Goal: Task Accomplishment & Management: Use online tool/utility

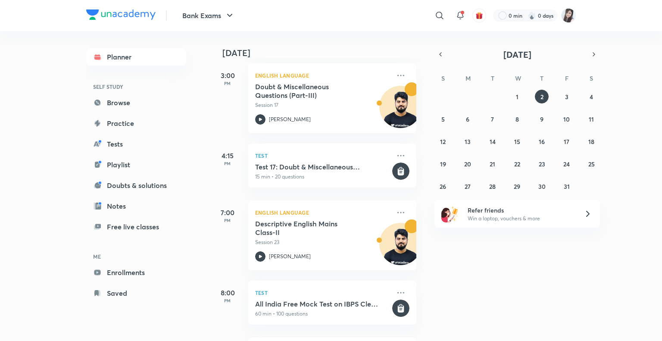
scroll to position [625, 0]
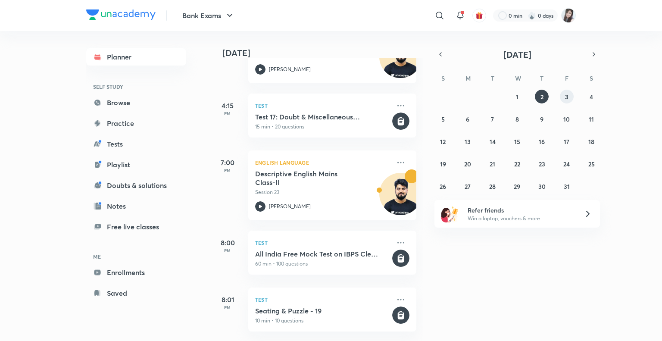
click at [564, 94] on button "3" at bounding box center [566, 97] width 14 height 14
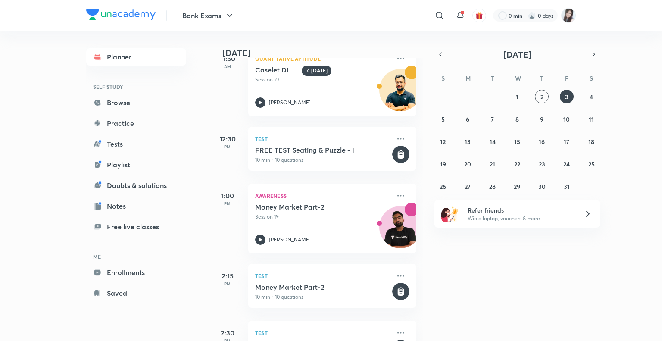
scroll to position [0, 0]
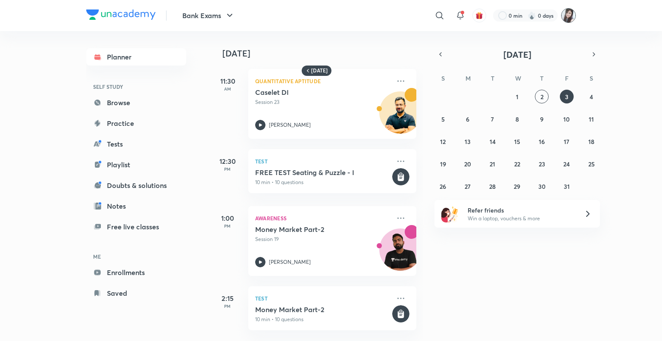
click at [567, 20] on img at bounding box center [568, 15] width 15 height 15
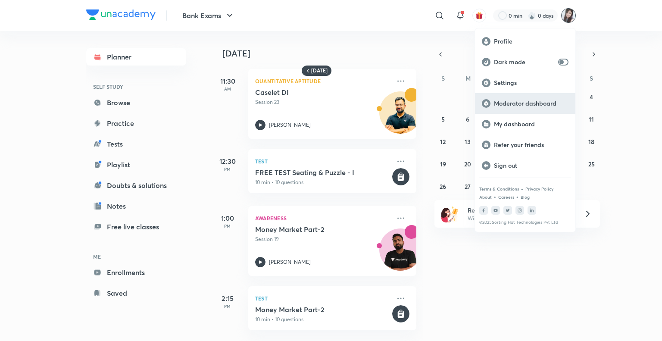
click at [508, 103] on p "Moderator dashboard" at bounding box center [531, 103] width 75 height 8
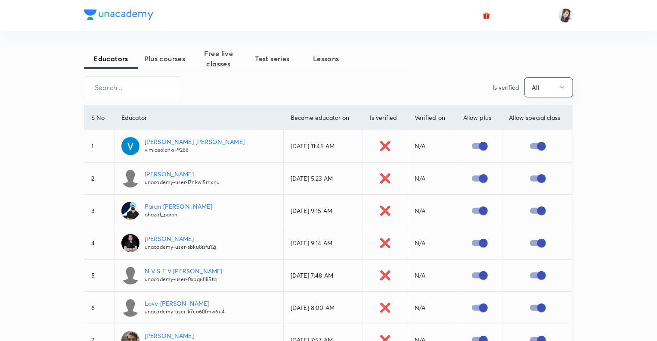
click at [264, 62] on span "Test series" at bounding box center [272, 58] width 54 height 10
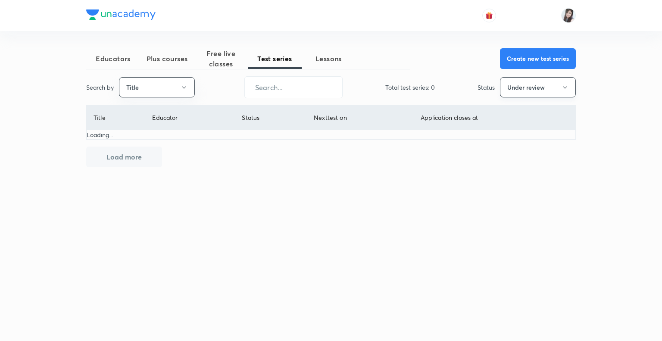
click at [563, 87] on icon "button" at bounding box center [564, 87] width 7 height 7
click at [505, 115] on span "All" at bounding box center [537, 113] width 65 height 9
click at [257, 88] on input "text" at bounding box center [293, 87] width 97 height 22
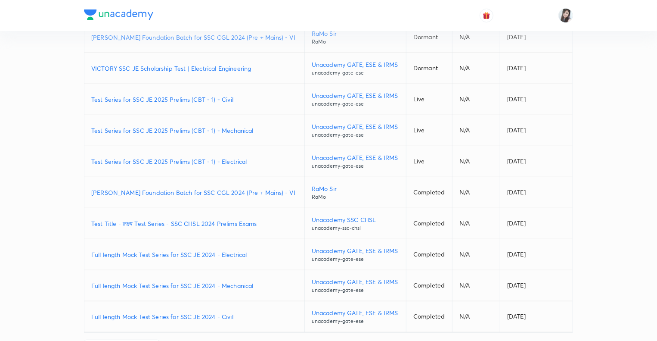
scroll to position [141, 0]
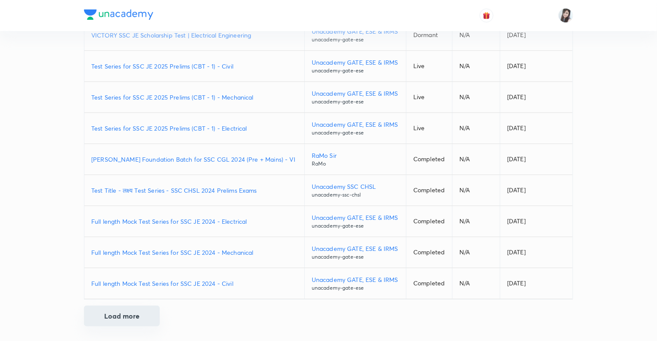
type input "SSC"
click at [109, 313] on button "Load more" at bounding box center [122, 315] width 76 height 21
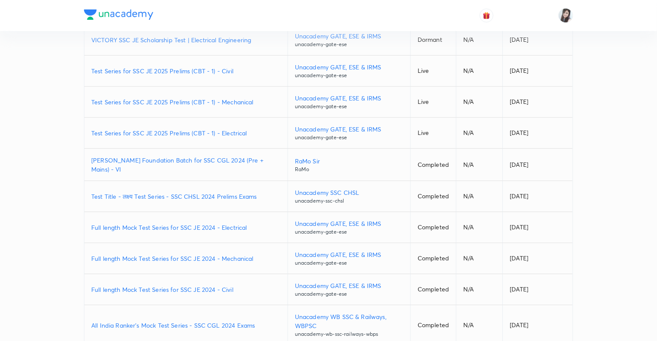
click at [48, 274] on div "Educators Plus courses Free live classes Test series Lessons Create new test se…" at bounding box center [328, 278] width 657 height 853
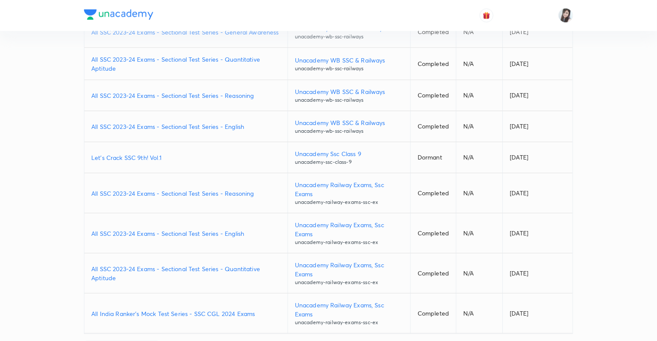
scroll to position [477, 0]
click at [131, 308] on p "All India Ranker's Mock Test Series - SSC CGL 2024 Exams" at bounding box center [186, 312] width 190 height 9
click at [34, 277] on div "Educators Plus courses Free live classes Test series Lessons Create new test se…" at bounding box center [328, 132] width 657 height 1218
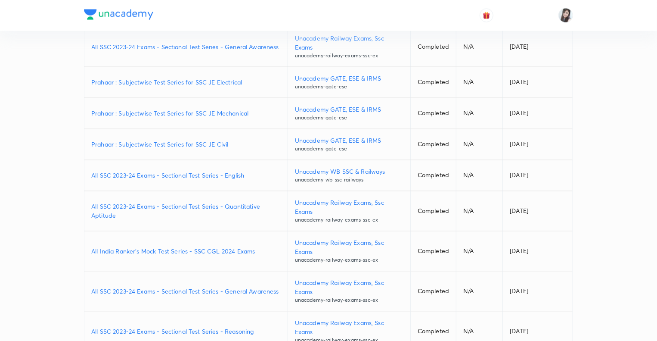
scroll to position [791, 0]
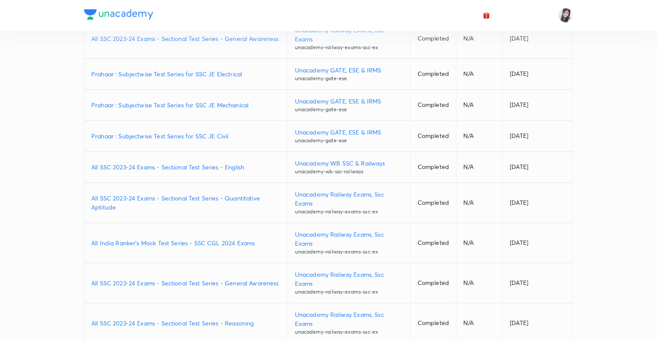
click at [109, 319] on p "All SSC 2023-24 Exams - Sectional Test Series - Reasoning" at bounding box center [186, 323] width 190 height 9
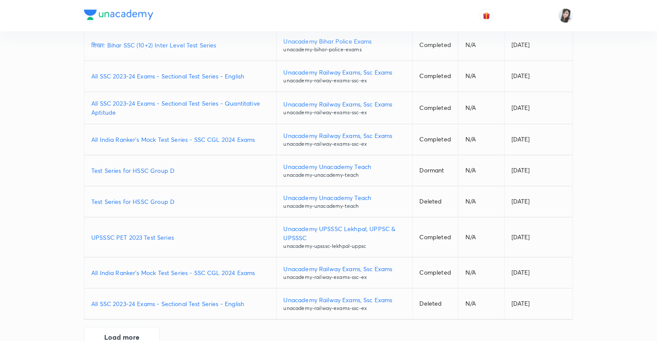
scroll to position [1102, 0]
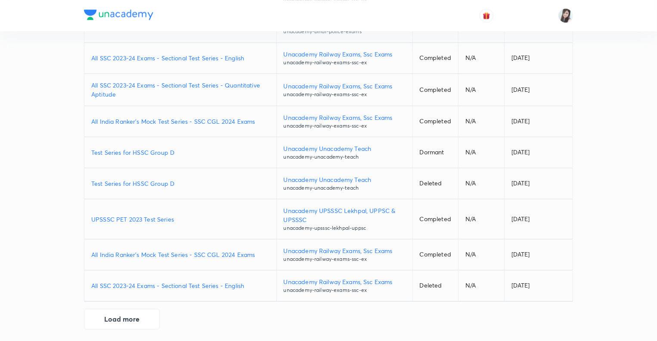
click at [119, 281] on p "All SSC 2023-24 Exams - Sectional Test Series - English" at bounding box center [180, 285] width 178 height 9
click at [122, 322] on button "Load more" at bounding box center [122, 318] width 76 height 21
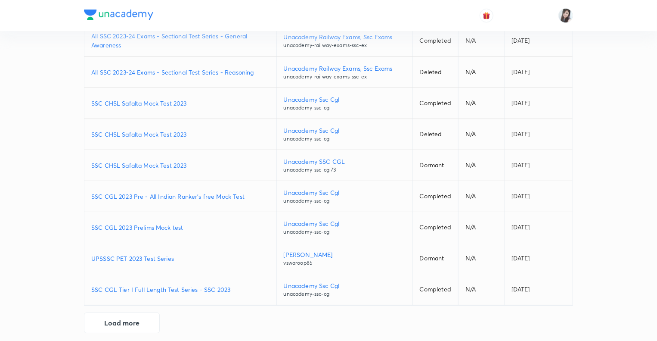
scroll to position [1414, 0]
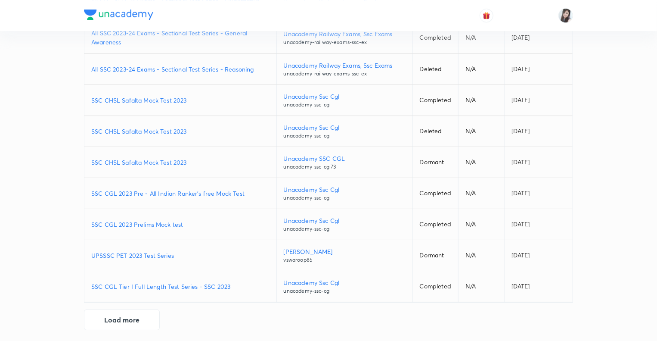
click at [137, 282] on p "SSC CGL Tier I Full Length Test Series - SSC 2023" at bounding box center [180, 286] width 178 height 9
click at [115, 315] on button "Load more" at bounding box center [122, 318] width 76 height 21
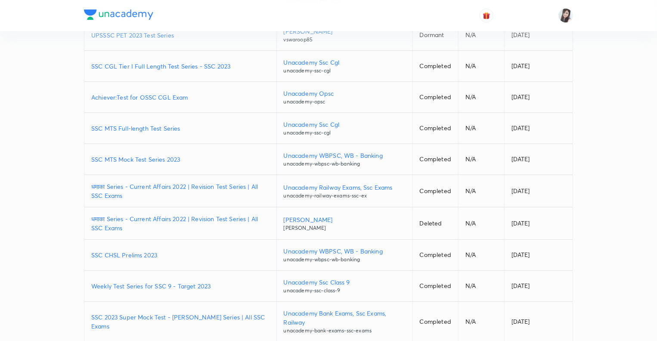
scroll to position [1734, 0]
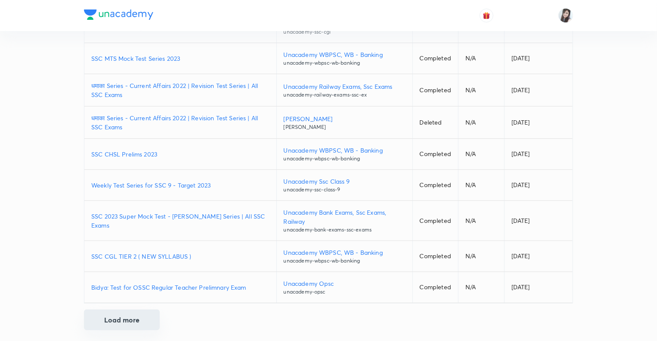
click at [115, 312] on button "Load more" at bounding box center [122, 319] width 76 height 21
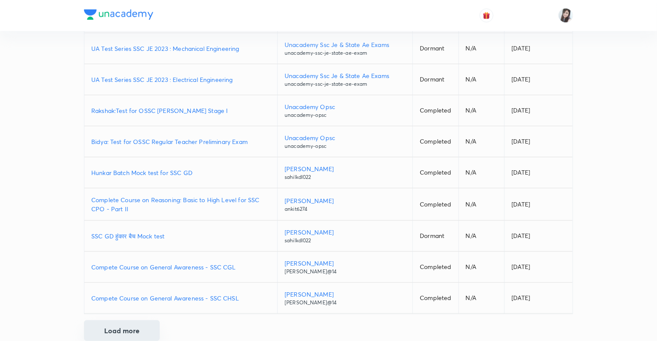
scroll to position [2045, 0]
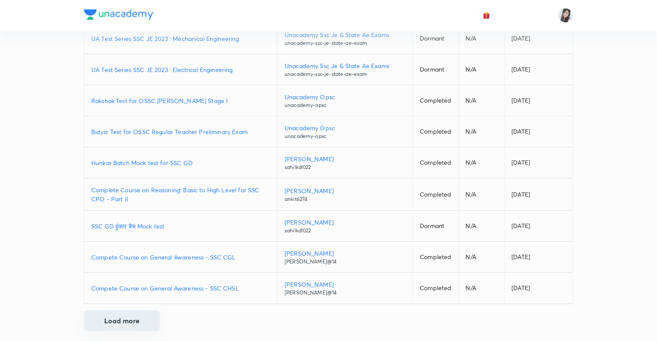
click at [109, 315] on button "Load more" at bounding box center [122, 320] width 76 height 21
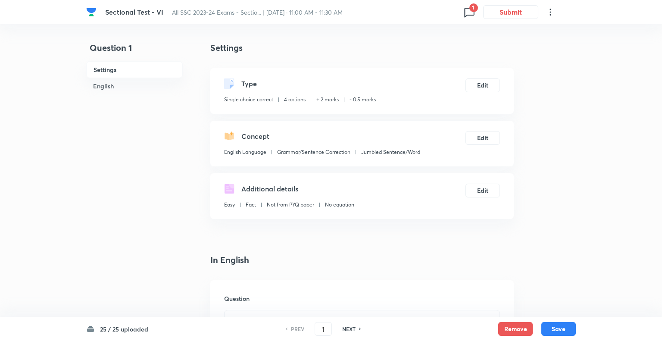
checkbox input "true"
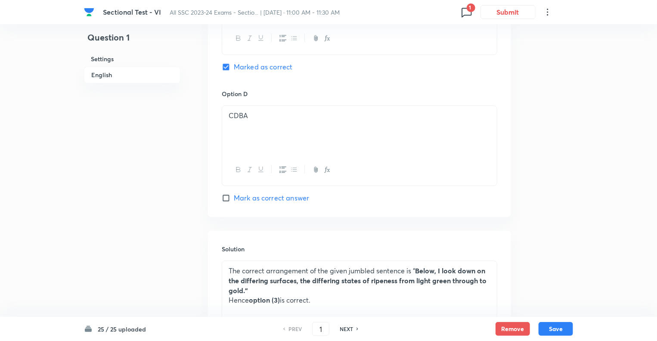
scroll to position [846, 0]
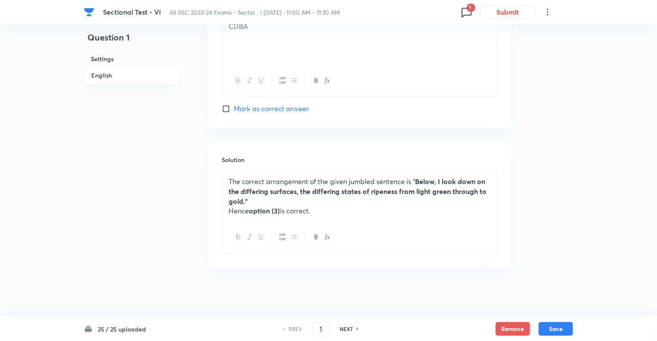
click at [341, 328] on h6 "NEXT" at bounding box center [346, 329] width 13 height 8
type input "2"
checkbox input "true"
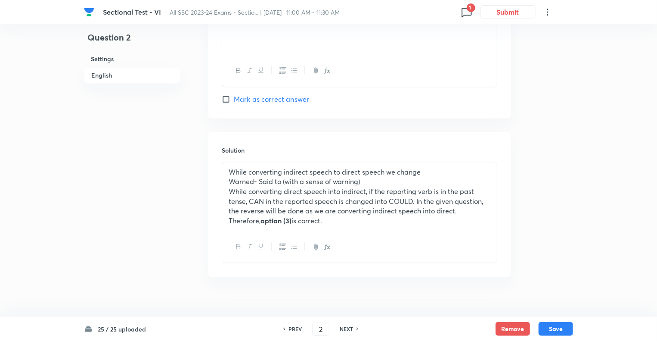
click at [341, 328] on h6 "NEXT" at bounding box center [346, 329] width 13 height 8
type input "3"
checkbox input "true"
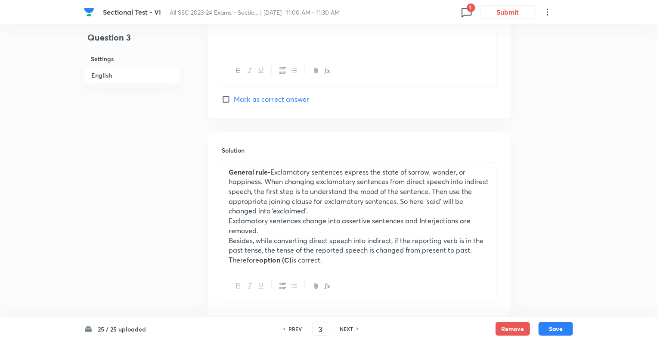
click at [341, 328] on h6 "NEXT" at bounding box center [346, 329] width 13 height 8
type input "4"
checkbox input "false"
checkbox input "true"
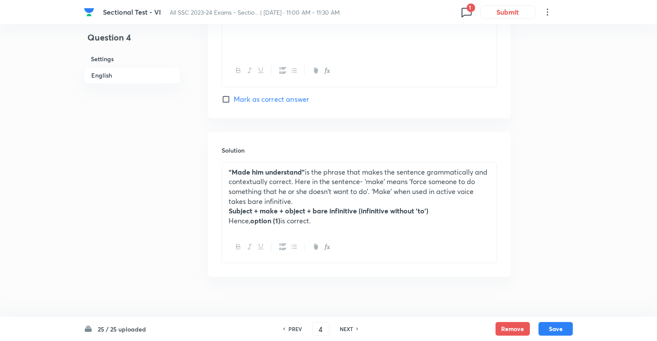
click at [341, 328] on h6 "NEXT" at bounding box center [346, 329] width 13 height 8
type input "5"
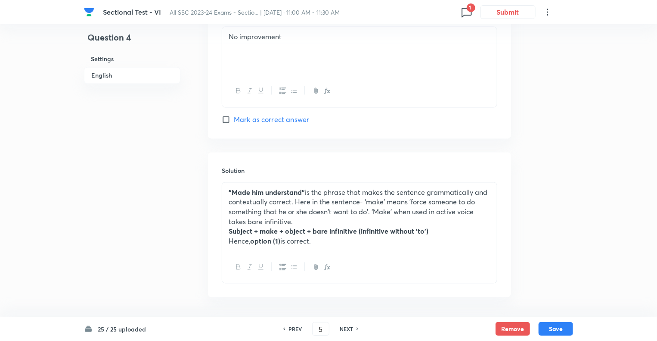
checkbox input "false"
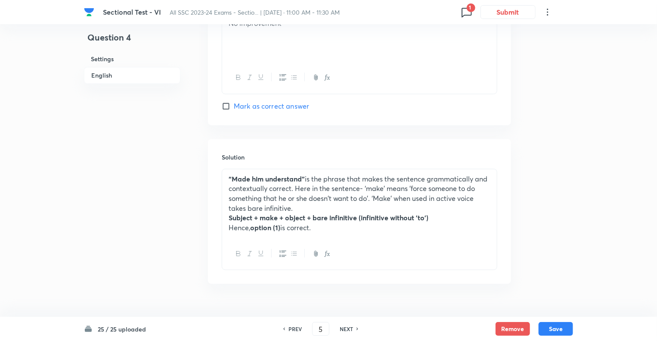
checkbox input "true"
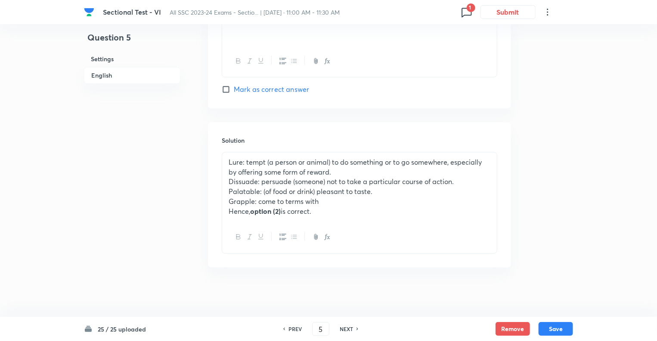
click at [341, 328] on h6 "NEXT" at bounding box center [346, 329] width 13 height 8
type input "6"
checkbox input "false"
checkbox input "true"
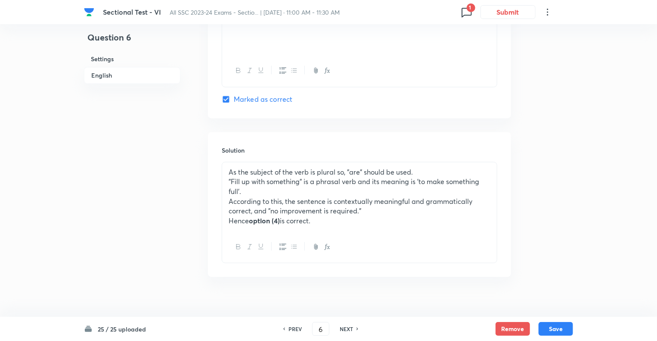
click at [341, 328] on h6 "NEXT" at bounding box center [346, 329] width 13 height 8
type input "7"
checkbox input "false"
checkbox input "true"
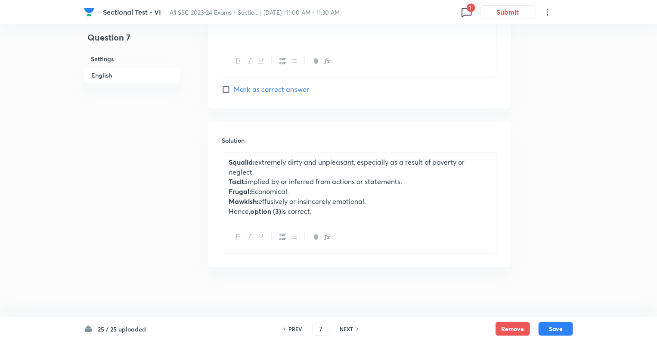
click at [341, 328] on h6 "NEXT" at bounding box center [346, 329] width 13 height 8
type input "8"
checkbox input "false"
checkbox input "true"
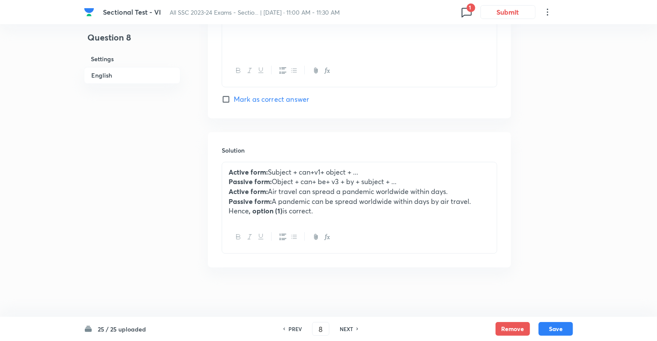
click at [341, 328] on h6 "NEXT" at bounding box center [346, 329] width 13 height 8
type input "9"
checkbox input "true"
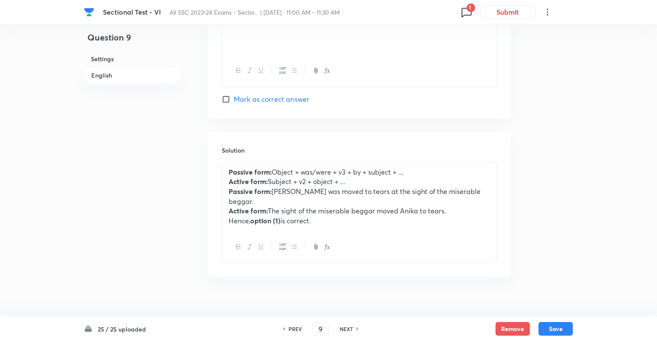
click at [341, 328] on h6 "NEXT" at bounding box center [346, 329] width 13 height 8
type input "10"
checkbox input "true"
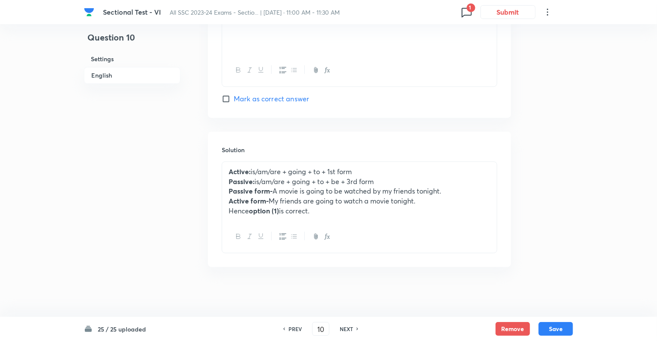
click at [341, 328] on h6 "NEXT" at bounding box center [346, 329] width 13 height 8
type input "11"
checkbox input "true"
click at [341, 328] on h6 "NEXT" at bounding box center [346, 329] width 13 height 8
type input "12"
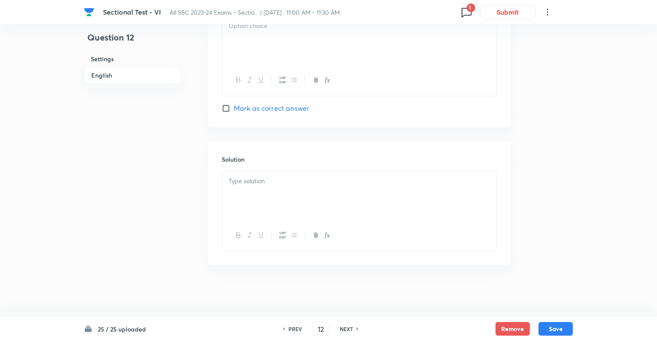
checkbox input "false"
checkbox input "true"
click at [341, 328] on h6 "NEXT" at bounding box center [346, 329] width 13 height 8
type input "13"
checkbox input "true"
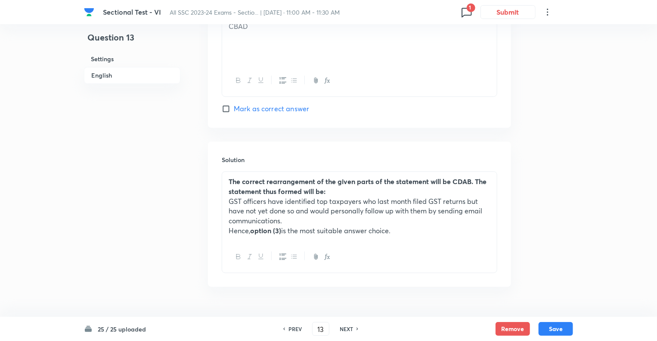
click at [341, 328] on h6 "NEXT" at bounding box center [346, 329] width 13 height 8
type input "14"
checkbox input "false"
checkbox input "true"
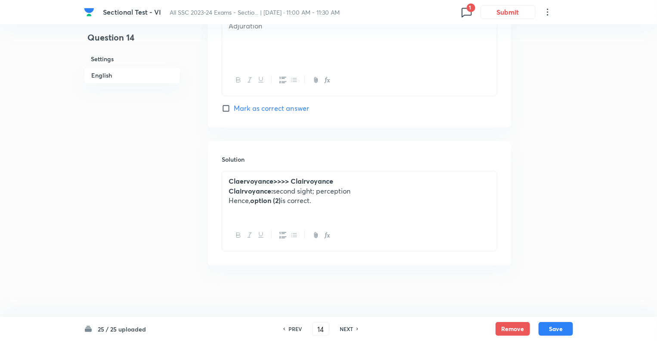
scroll to position [824, 0]
click at [334, 325] on div "PREV 14 ​ NEXT" at bounding box center [320, 329] width 111 height 14
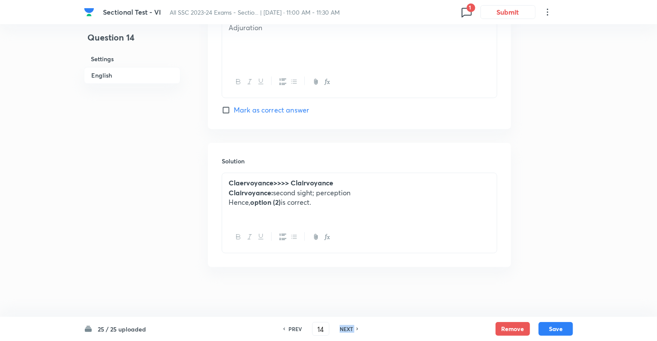
click at [334, 325] on div "PREV 14 ​ NEXT" at bounding box center [320, 329] width 111 height 14
drag, startPoint x: 334, startPoint y: 325, endPoint x: 409, endPoint y: 82, distance: 254.2
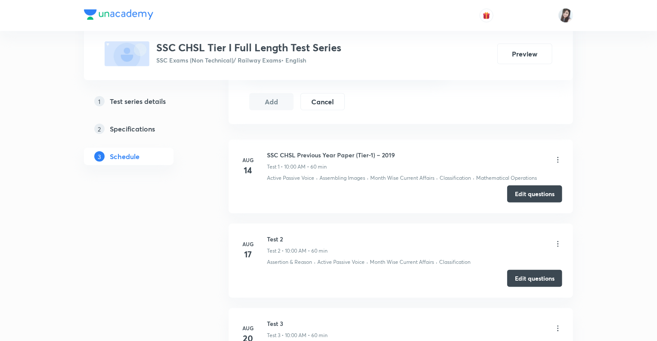
scroll to position [293, 0]
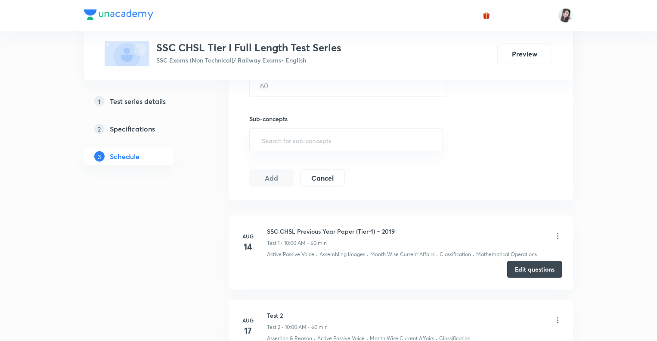
click at [522, 268] on button "Edit questions" at bounding box center [534, 269] width 55 height 17
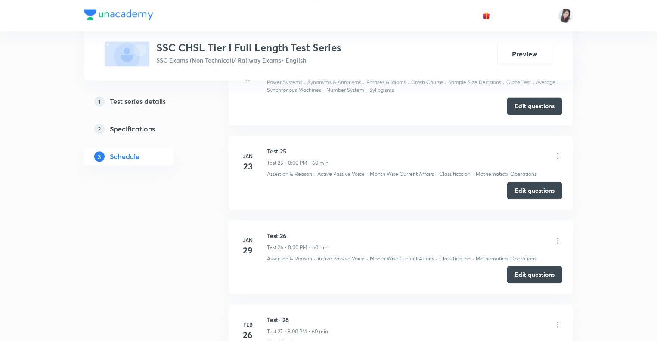
scroll to position [2533, 0]
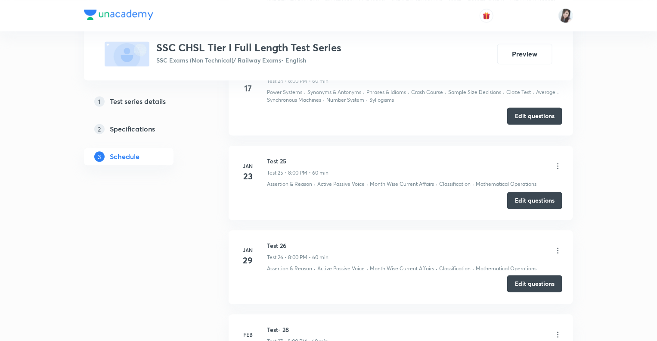
click at [524, 279] on button "Edit questions" at bounding box center [534, 283] width 55 height 17
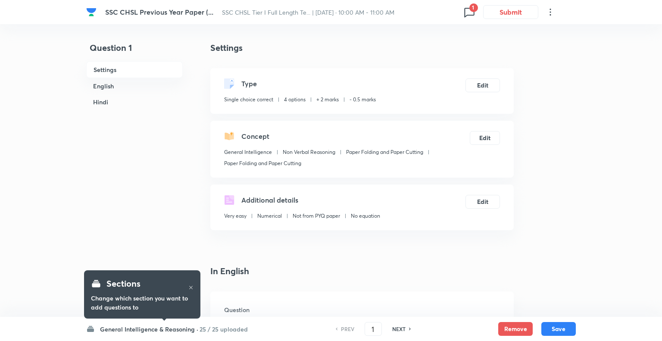
checkbox input "true"
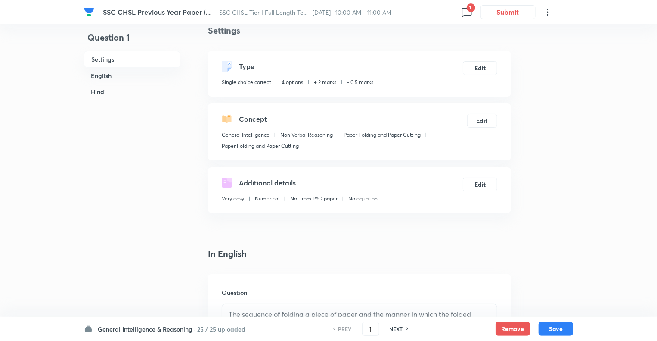
scroll to position [52, 0]
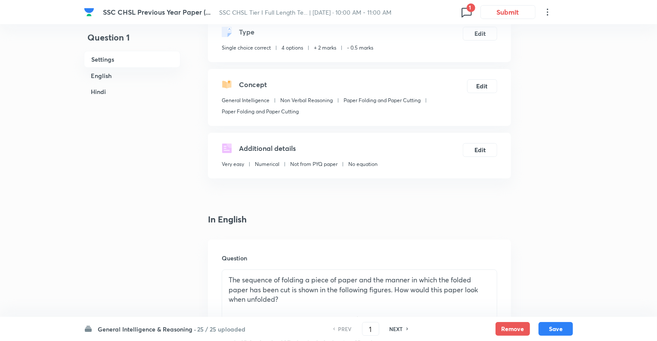
click at [109, 326] on h6 "General Intelligence & Reasoning ·" at bounding box center [147, 328] width 98 height 9
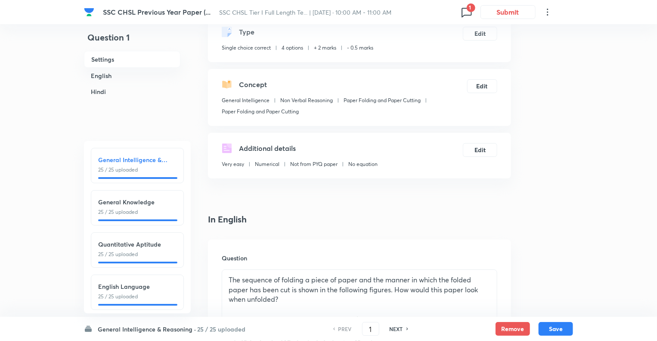
click at [128, 286] on h6 "English Language" at bounding box center [137, 286] width 78 height 9
type input "76"
checkbox input "false"
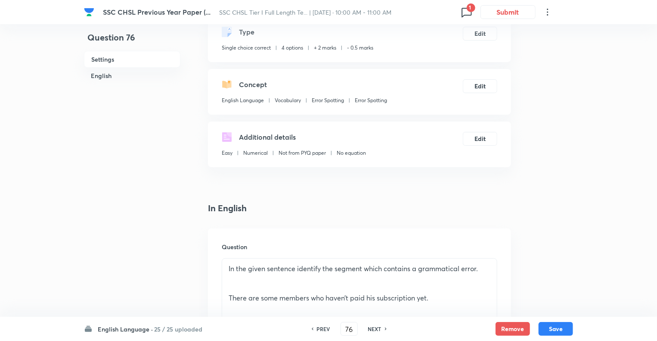
checkbox input "true"
click at [466, 13] on icon at bounding box center [467, 12] width 14 height 14
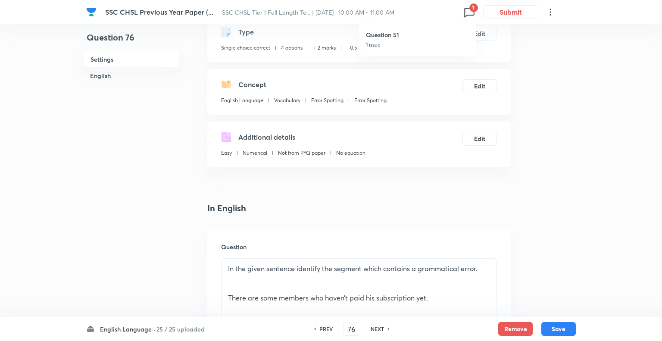
click at [466, 13] on div at bounding box center [331, 170] width 662 height 341
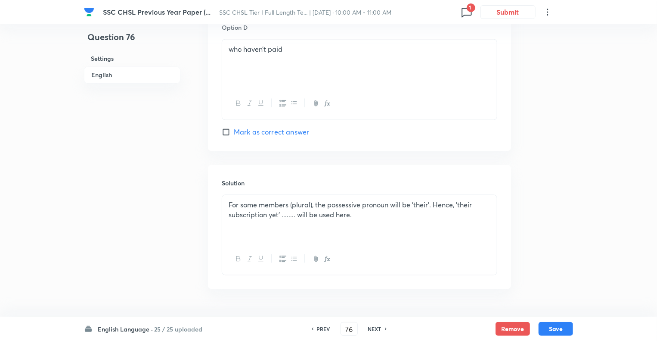
scroll to position [825, 0]
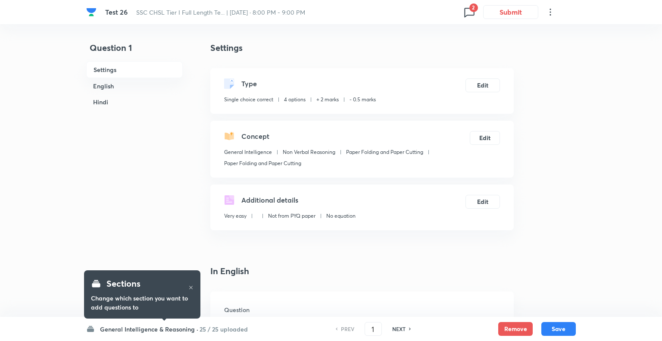
checkbox input "true"
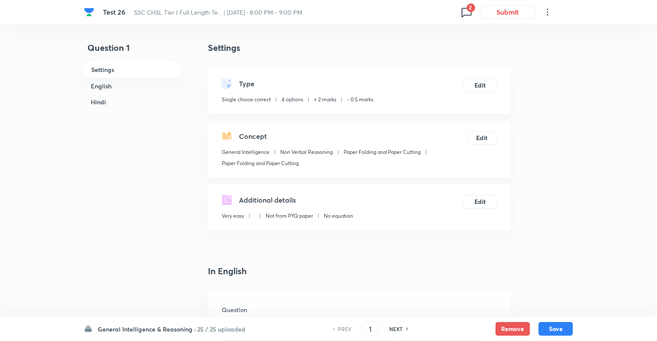
click at [465, 12] on icon at bounding box center [467, 12] width 14 height 14
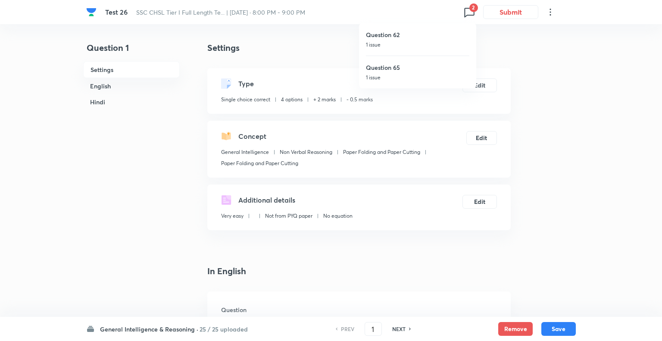
click at [465, 12] on div at bounding box center [331, 170] width 662 height 341
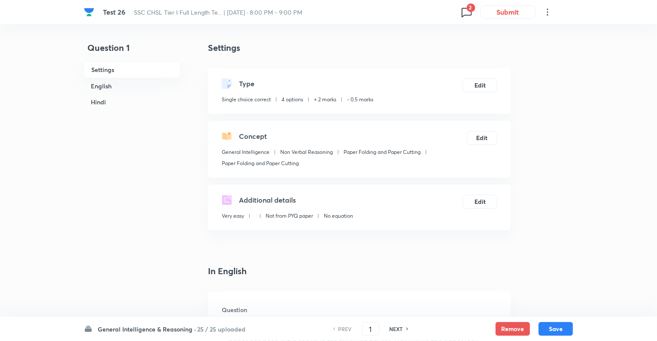
click at [105, 329] on h6 "General Intelligence & Reasoning ·" at bounding box center [147, 328] width 98 height 9
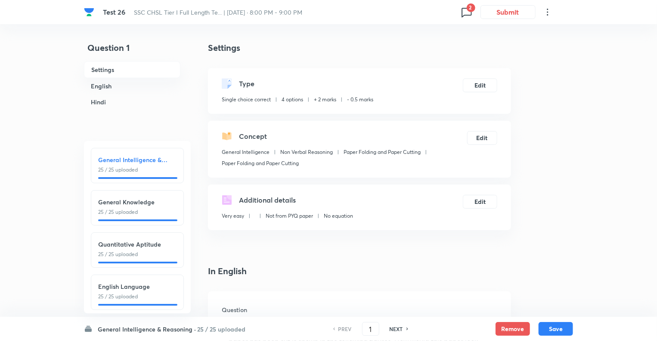
click at [117, 286] on h6 "English Language" at bounding box center [137, 286] width 78 height 9
type input "76"
checkbox input "false"
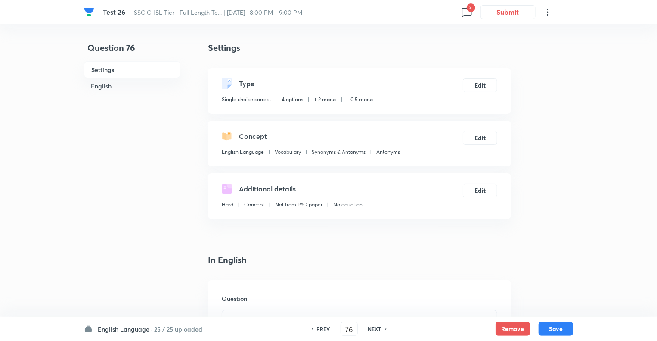
checkbox input "true"
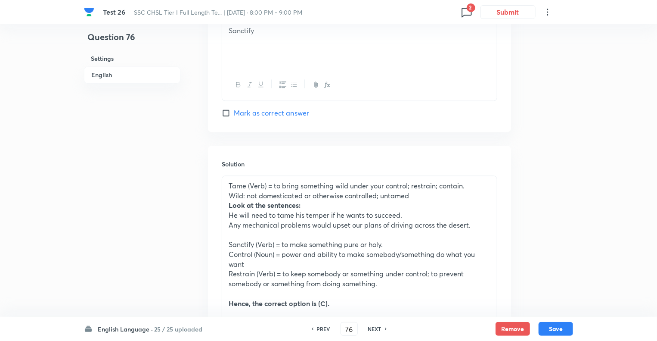
scroll to position [913, 0]
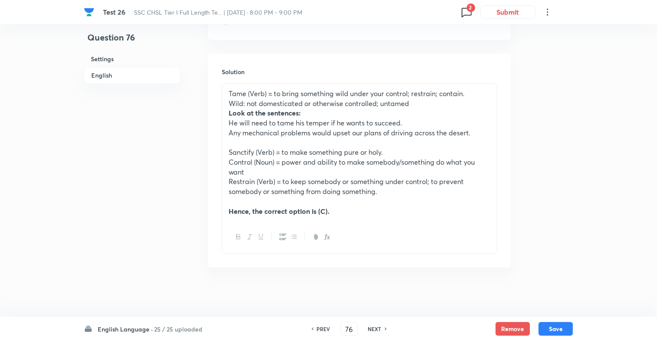
click at [373, 329] on h6 "NEXT" at bounding box center [374, 329] width 13 height 8
type input "77"
checkbox input "false"
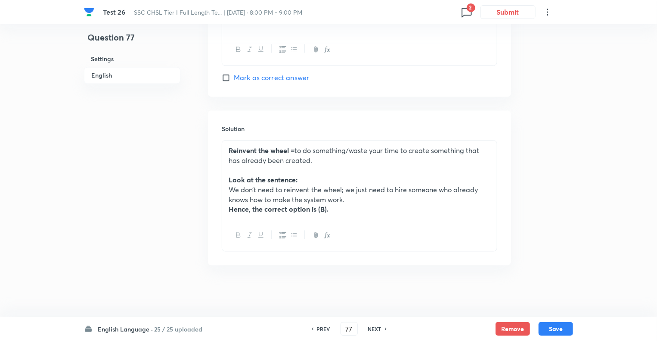
scroll to position [855, 0]
checkbox input "true"
click at [373, 329] on h6 "NEXT" at bounding box center [374, 329] width 13 height 8
type input "78"
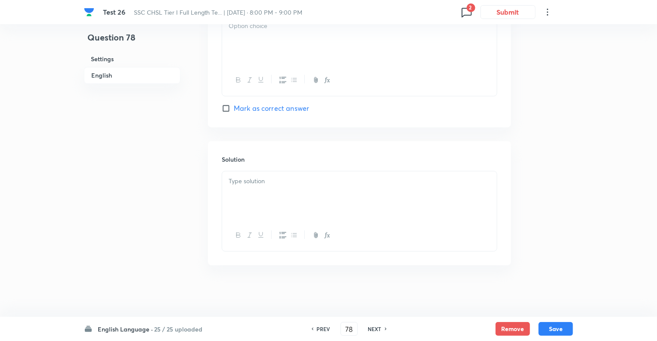
checkbox input "true"
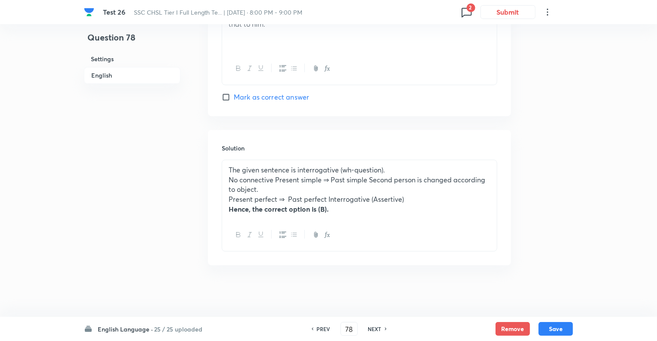
click at [373, 329] on h6 "NEXT" at bounding box center [374, 329] width 13 height 8
type input "79"
checkbox input "false"
checkbox input "true"
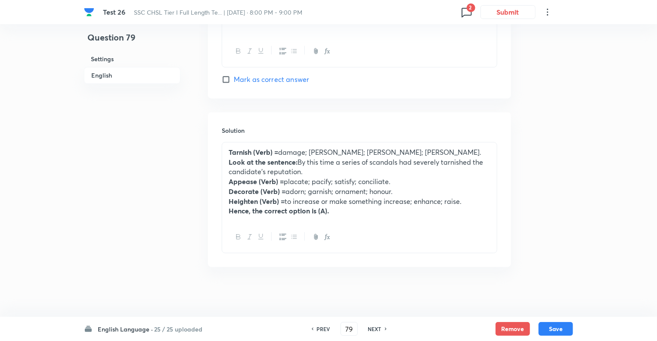
click at [373, 329] on h6 "NEXT" at bounding box center [374, 329] width 13 height 8
type input "80"
checkbox input "true"
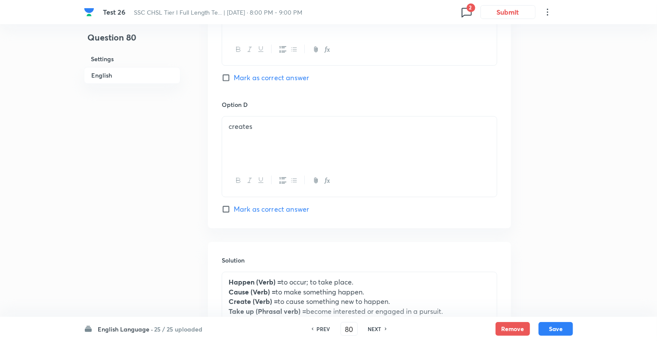
click at [373, 329] on h6 "NEXT" at bounding box center [374, 329] width 13 height 8
type input "81"
checkbox input "false"
checkbox input "true"
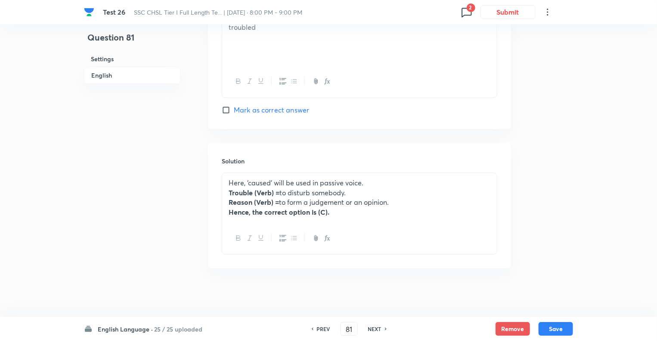
scroll to position [1013, 0]
click at [373, 329] on h6 "NEXT" at bounding box center [374, 329] width 13 height 8
type input "82"
checkbox input "false"
checkbox input "true"
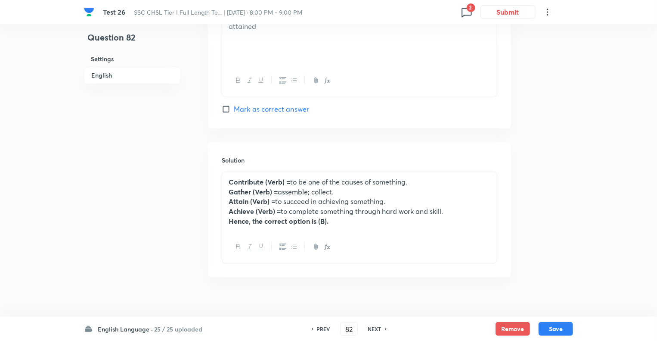
click at [373, 329] on h6 "NEXT" at bounding box center [374, 329] width 13 height 8
type input "83"
checkbox input "false"
checkbox input "true"
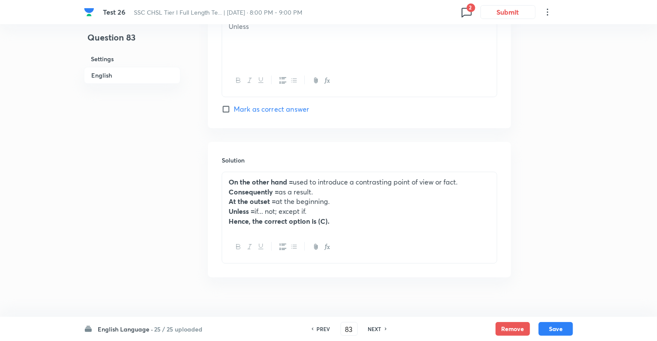
click at [373, 329] on h6 "NEXT" at bounding box center [374, 329] width 13 height 8
type input "84"
checkbox input "false"
checkbox input "true"
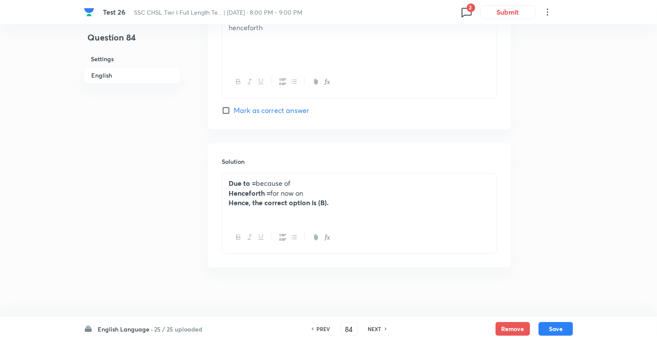
click at [373, 329] on h6 "NEXT" at bounding box center [374, 329] width 13 height 8
type input "85"
checkbox input "false"
checkbox input "true"
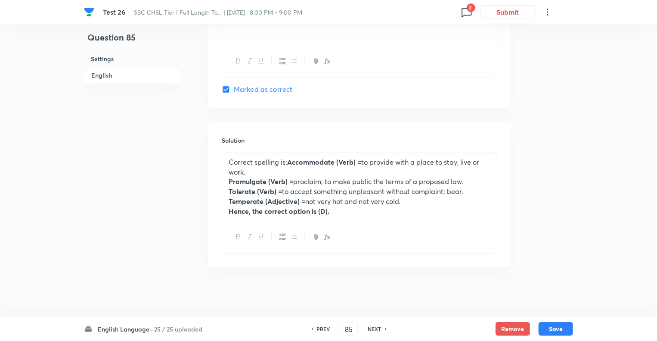
click at [373, 329] on h6 "NEXT" at bounding box center [374, 329] width 13 height 8
type input "86"
checkbox input "true"
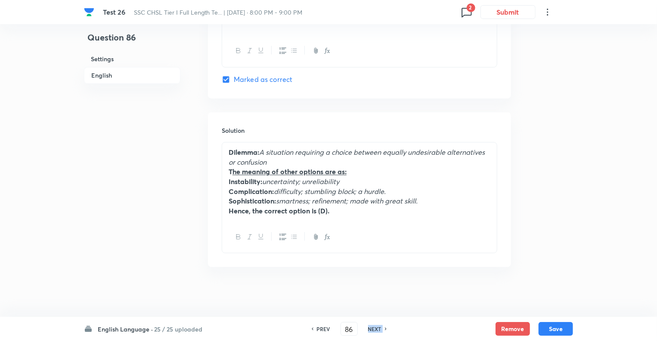
click at [373, 329] on h6 "NEXT" at bounding box center [374, 329] width 13 height 8
type input "87"
checkbox input "false"
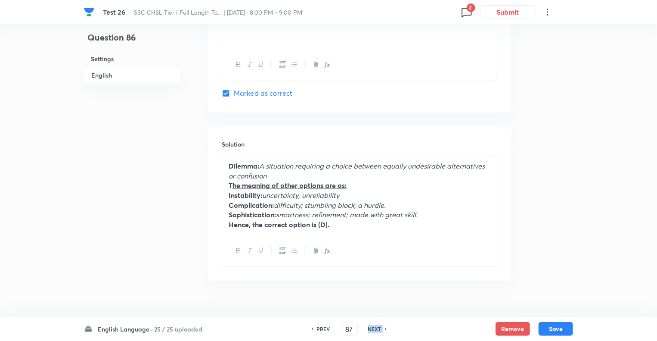
checkbox input "true"
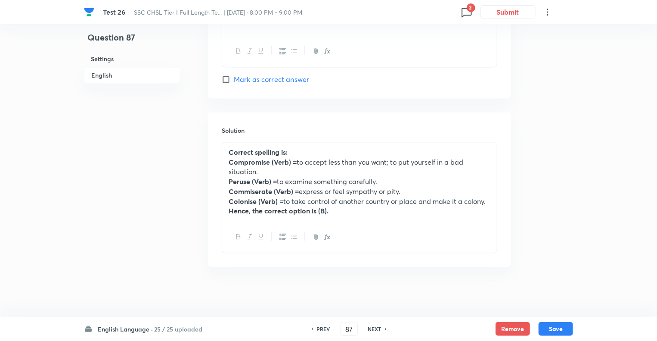
click at [373, 329] on h6 "NEXT" at bounding box center [374, 329] width 13 height 8
type input "88"
checkbox input "false"
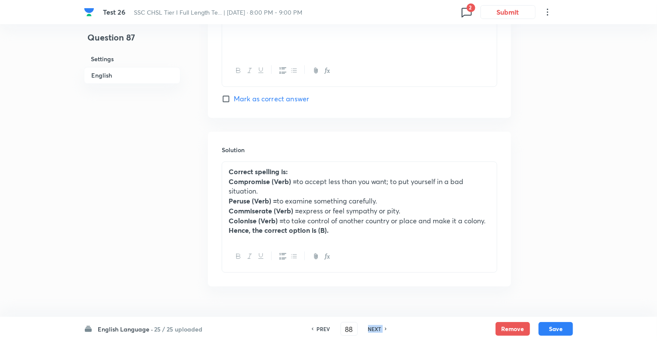
checkbox input "true"
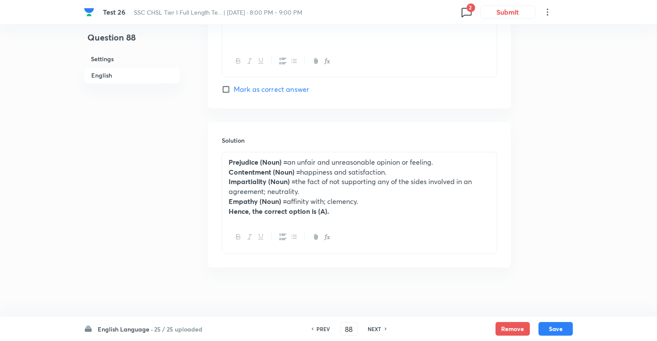
click at [373, 329] on h6 "NEXT" at bounding box center [374, 329] width 13 height 8
type input "89"
checkbox input "false"
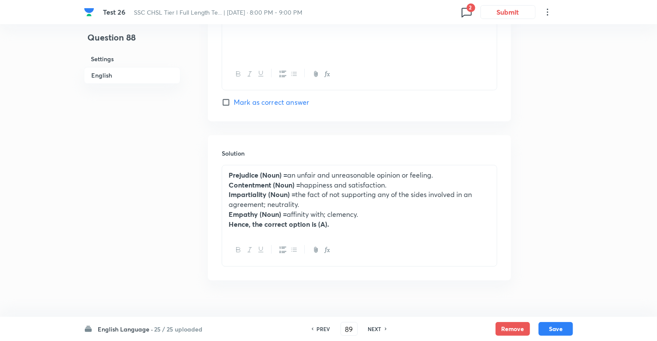
checkbox input "true"
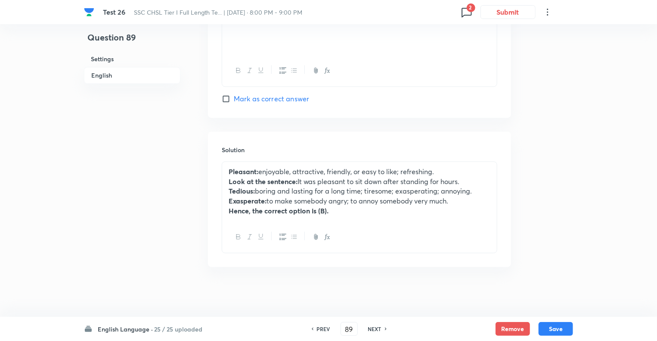
click at [373, 329] on h6 "NEXT" at bounding box center [374, 329] width 13 height 8
type input "90"
checkbox input "false"
checkbox input "true"
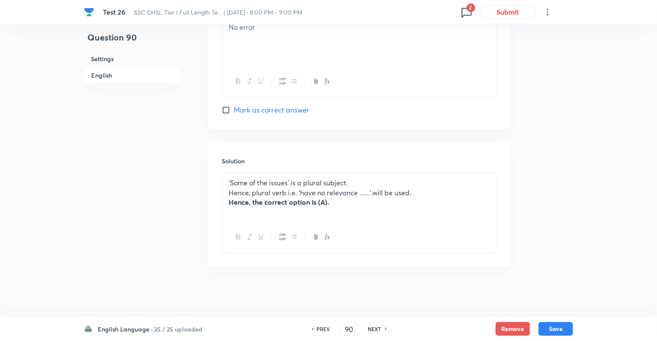
click at [373, 329] on h6 "NEXT" at bounding box center [374, 329] width 13 height 8
type input "91"
checkbox input "false"
checkbox input "true"
click at [373, 329] on h6 "NEXT" at bounding box center [374, 329] width 13 height 8
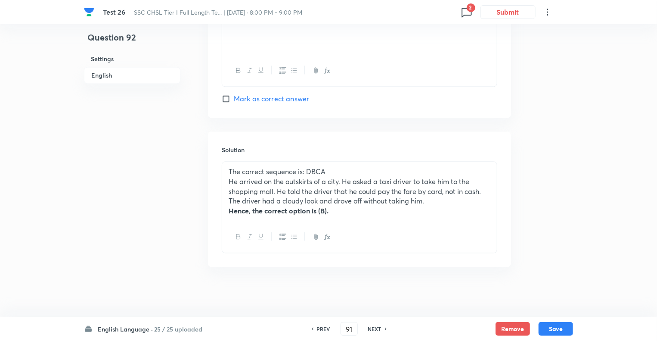
type input "92"
checkbox input "false"
checkbox input "true"
click at [373, 329] on h6 "NEXT" at bounding box center [374, 329] width 13 height 8
type input "93"
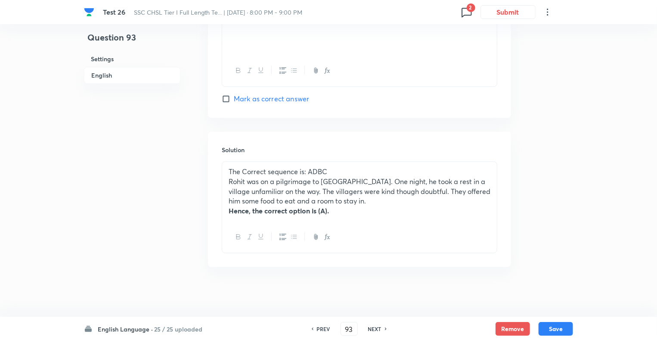
checkbox input "false"
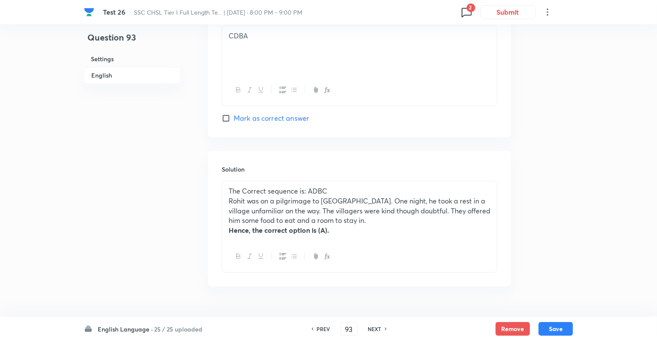
checkbox input "true"
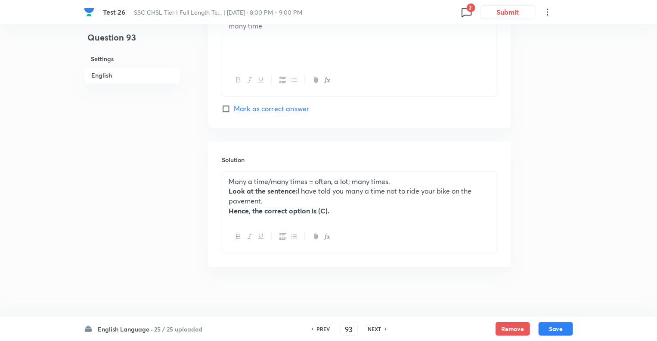
click at [373, 329] on h6 "NEXT" at bounding box center [374, 329] width 13 height 8
type input "94"
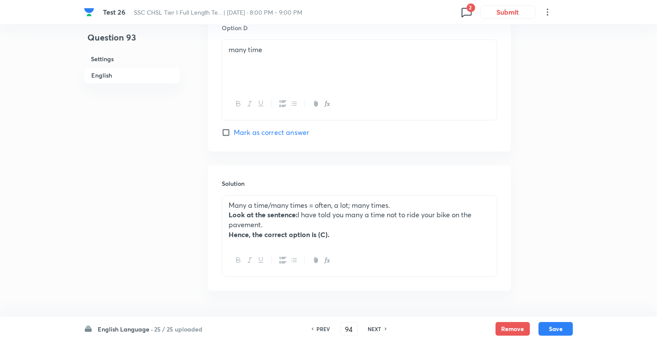
checkbox input "true"
click at [373, 329] on h6 "NEXT" at bounding box center [374, 329] width 13 height 8
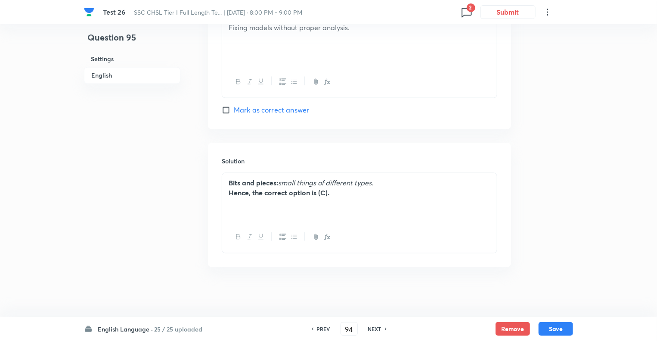
type input "95"
checkbox input "false"
checkbox input "true"
click at [373, 329] on h6 "NEXT" at bounding box center [374, 329] width 13 height 8
type input "96"
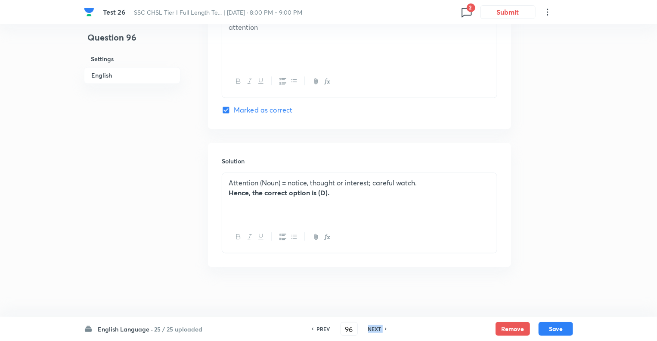
checkbox input "false"
checkbox input "true"
click at [373, 329] on h6 "NEXT" at bounding box center [374, 329] width 13 height 8
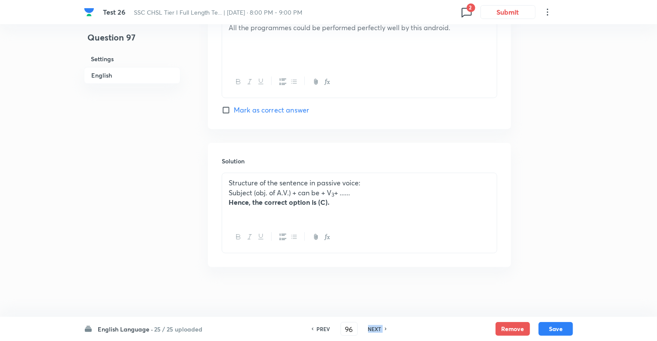
type input "97"
checkbox input "false"
checkbox input "true"
click at [373, 329] on h6 "NEXT" at bounding box center [374, 329] width 13 height 8
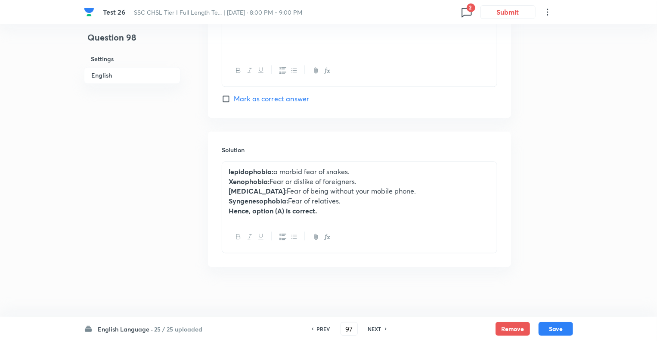
type input "98"
checkbox input "false"
checkbox input "true"
click at [373, 329] on h6 "NEXT" at bounding box center [374, 329] width 13 height 8
type input "99"
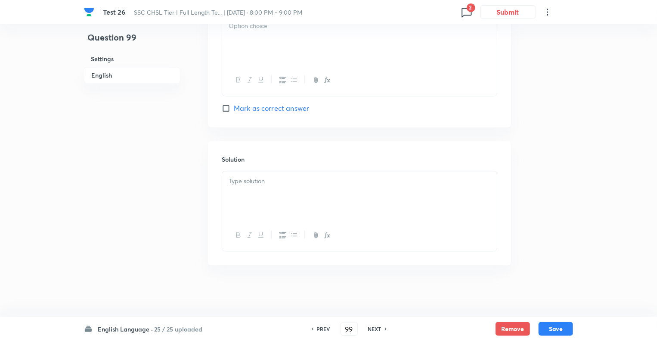
checkbox input "false"
checkbox input "true"
click at [373, 329] on h6 "NEXT" at bounding box center [374, 329] width 13 height 8
type input "100"
checkbox input "false"
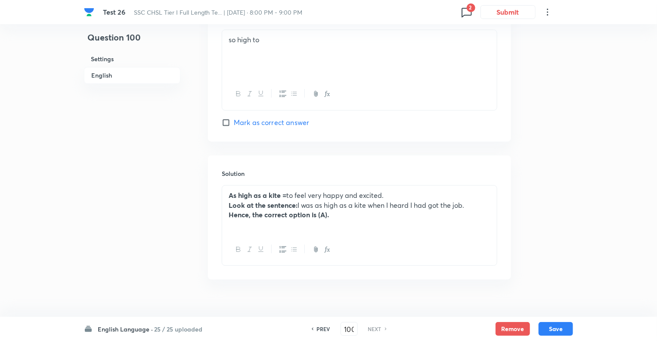
checkbox input "true"
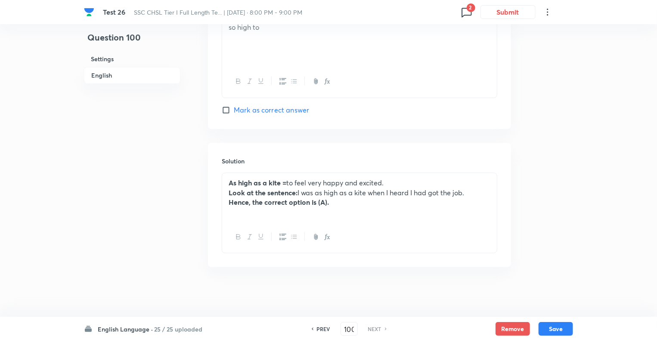
click at [373, 329] on h6 "NEXT" at bounding box center [374, 329] width 13 height 8
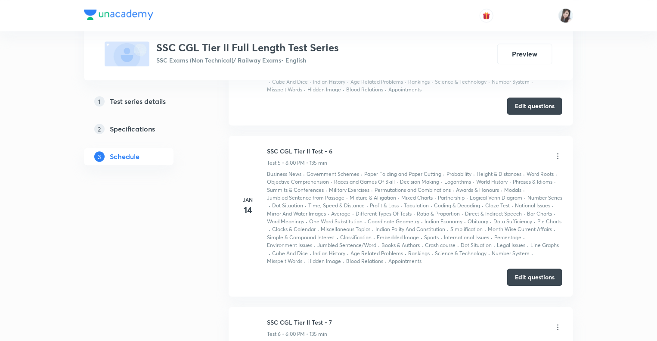
scroll to position [1064, 0]
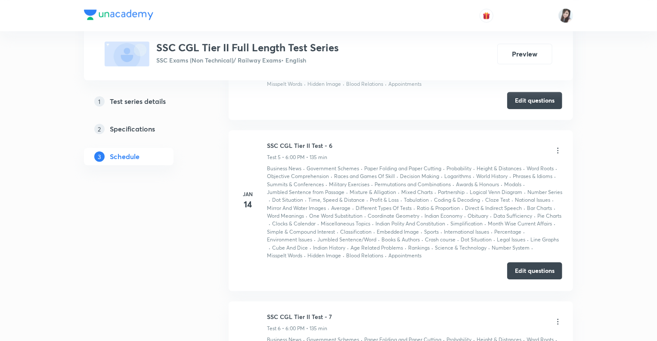
click at [519, 274] on button "Edit questions" at bounding box center [534, 270] width 55 height 17
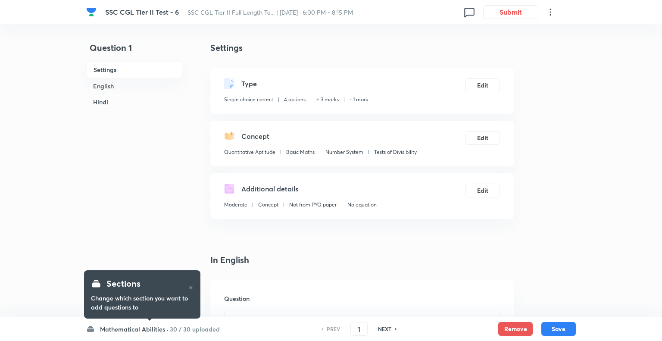
checkbox input "true"
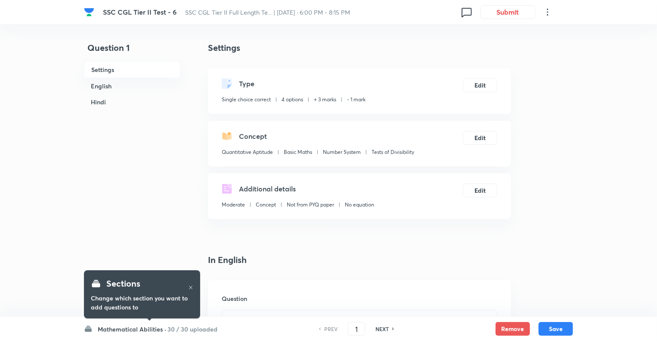
click at [106, 329] on h6 "Mathematical Abilities ·" at bounding box center [132, 328] width 68 height 9
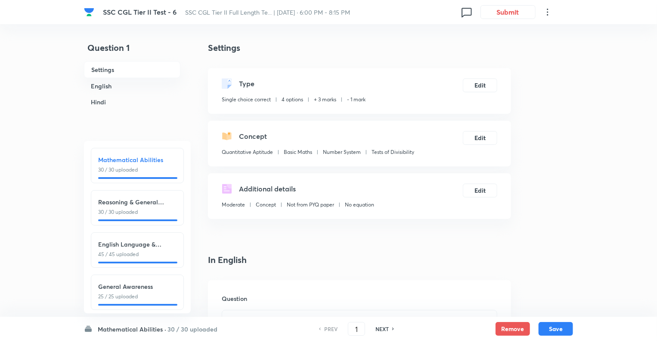
click at [119, 252] on p "45 / 45 uploaded" at bounding box center [137, 254] width 78 height 8
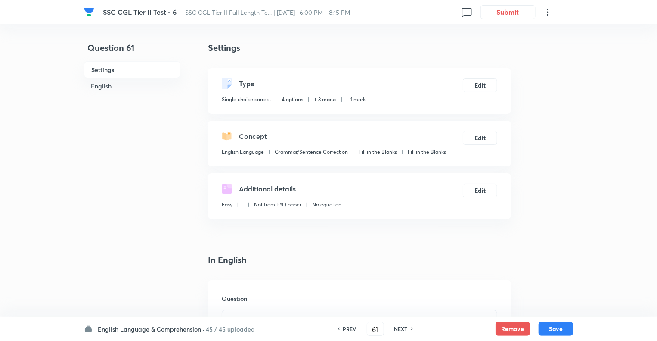
type input "61"
checkbox input "false"
checkbox input "true"
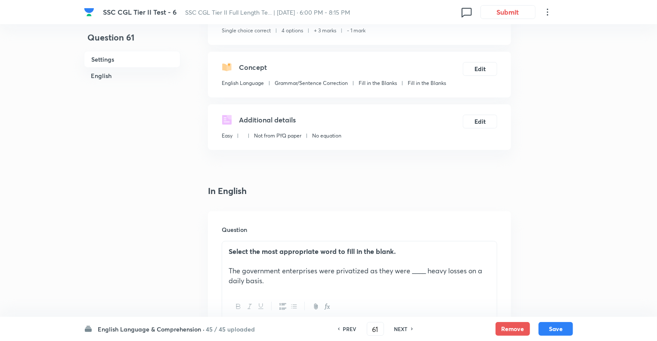
scroll to position [70, 0]
click at [396, 329] on h6 "NEXT" at bounding box center [401, 329] width 13 height 8
type input "62"
checkbox input "false"
checkbox input "true"
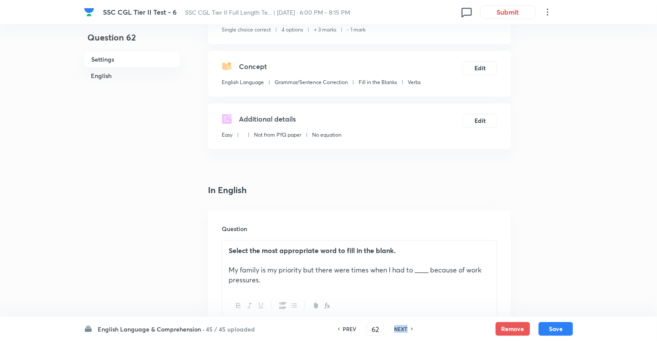
click at [396, 329] on h6 "NEXT" at bounding box center [401, 329] width 13 height 8
type input "63"
checkbox input "false"
checkbox input "true"
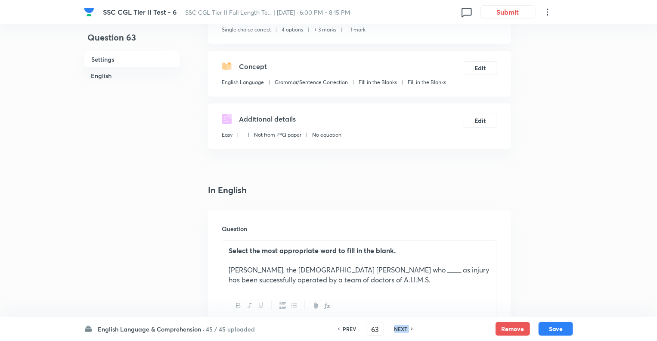
click at [396, 329] on h6 "NEXT" at bounding box center [401, 329] width 13 height 8
type input "64"
checkbox input "false"
checkbox input "true"
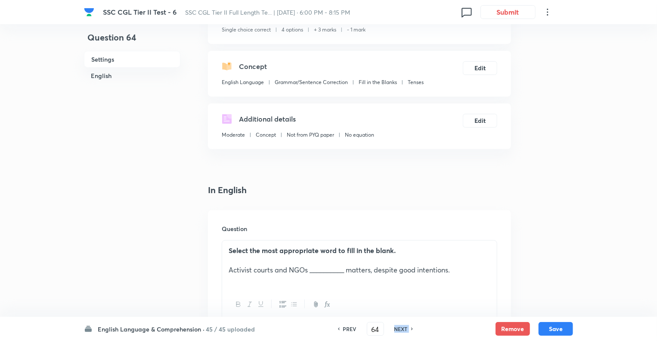
click at [396, 329] on h6 "NEXT" at bounding box center [401, 329] width 13 height 8
type input "65"
checkbox input "false"
checkbox input "true"
click at [396, 329] on h6 "NEXT" at bounding box center [401, 329] width 13 height 8
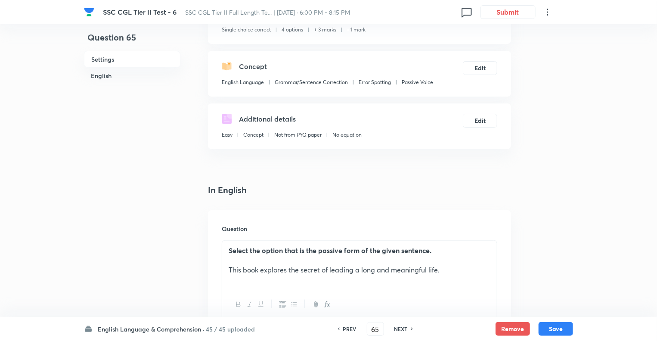
type input "66"
checkbox input "false"
checkbox input "true"
click at [396, 329] on h6 "NEXT" at bounding box center [401, 329] width 13 height 8
type input "67"
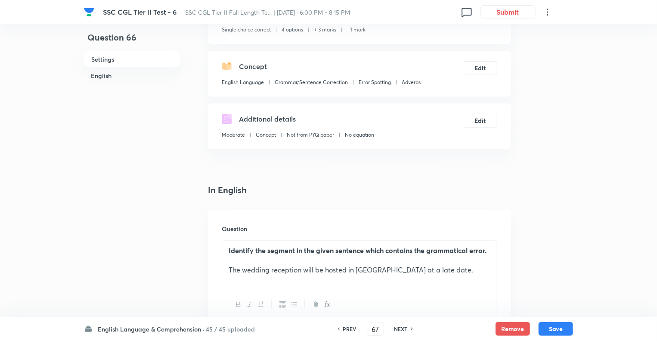
checkbox input "true"
click at [396, 329] on h6 "NEXT" at bounding box center [401, 329] width 13 height 8
type input "68"
checkbox input "false"
checkbox input "true"
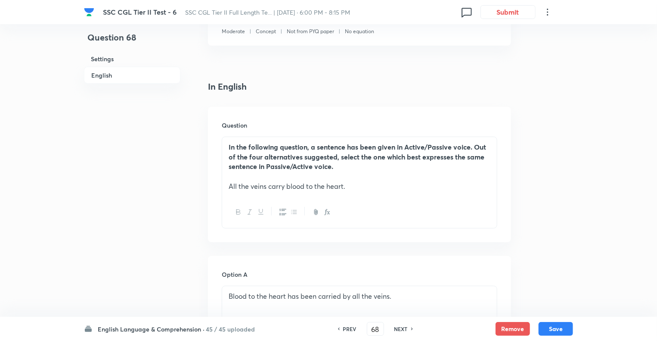
scroll to position [846, 0]
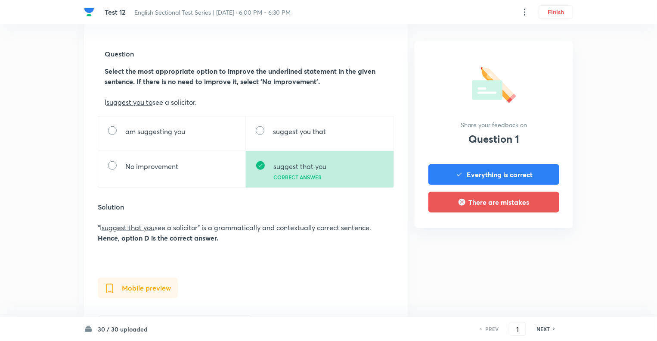
scroll to position [276, 0]
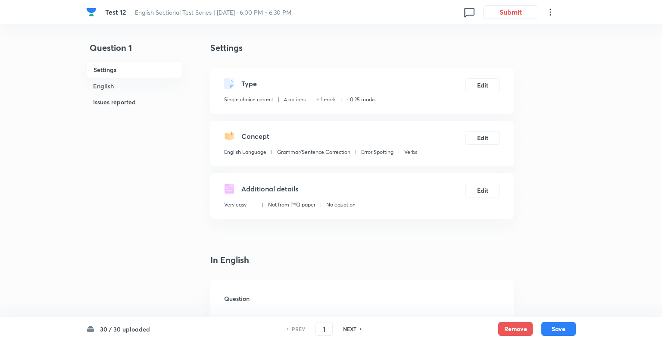
checkbox input "true"
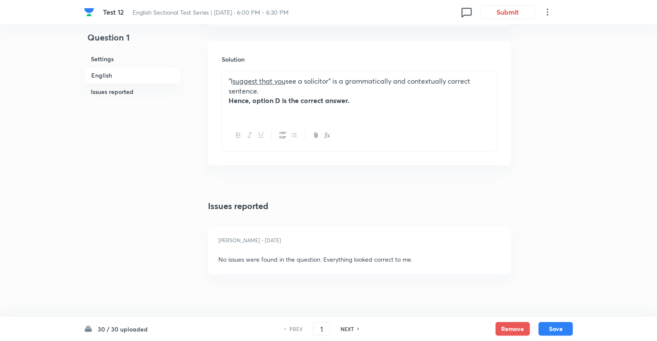
scroll to position [945, 0]
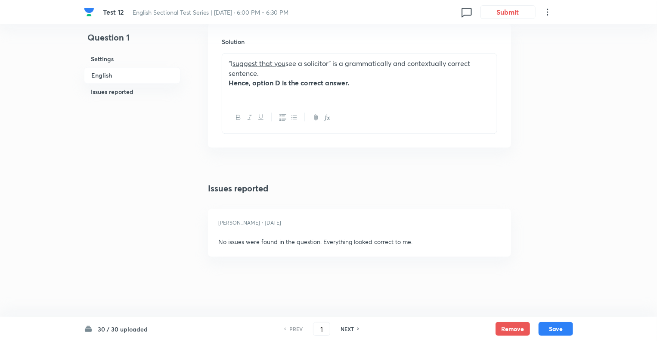
click at [347, 328] on h6 "NEXT" at bounding box center [347, 329] width 13 height 8
type input "2"
checkbox input "false"
checkbox input "true"
click at [347, 328] on h6 "NEXT" at bounding box center [347, 329] width 13 height 8
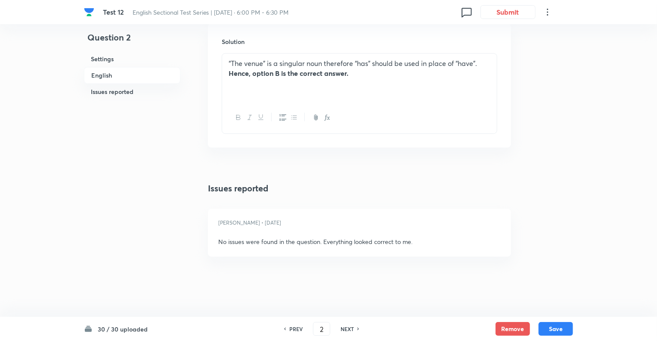
type input "3"
checkbox input "false"
checkbox input "true"
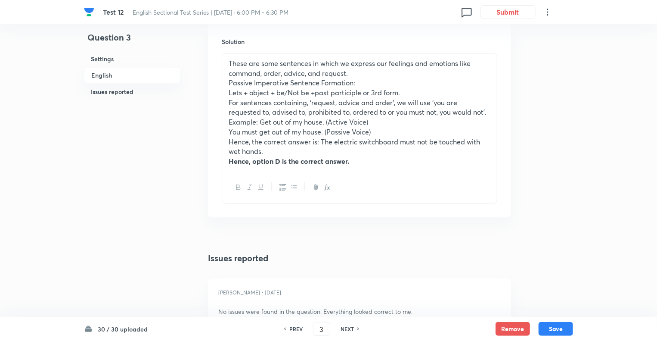
click at [347, 328] on h6 "NEXT" at bounding box center [347, 329] width 13 height 8
type input "4"
checkbox input "false"
checkbox input "true"
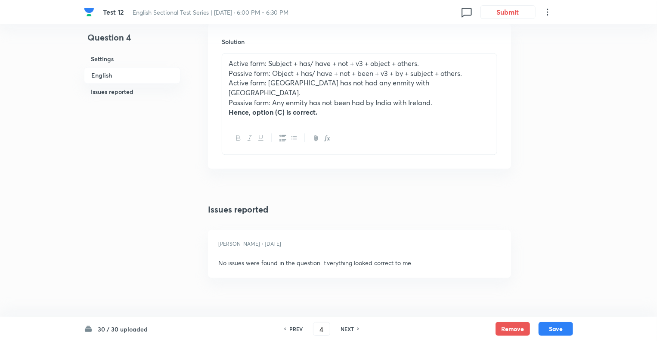
click at [347, 328] on h6 "NEXT" at bounding box center [347, 329] width 13 height 8
type input "5"
checkbox input "true"
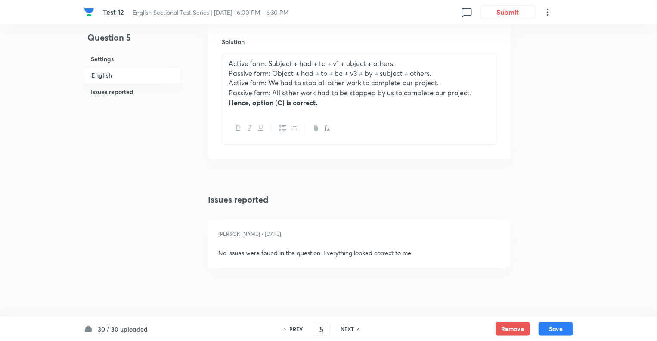
click at [289, 329] on h6 "PREV" at bounding box center [295, 329] width 13 height 8
type input "4"
checkbox input "true"
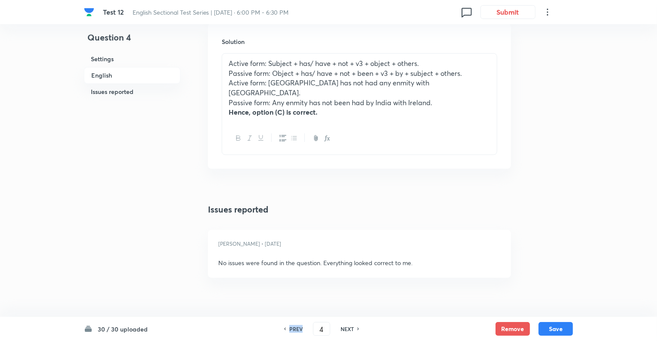
click at [289, 329] on h6 "PREV" at bounding box center [295, 329] width 13 height 8
type input "3"
checkbox input "false"
checkbox input "true"
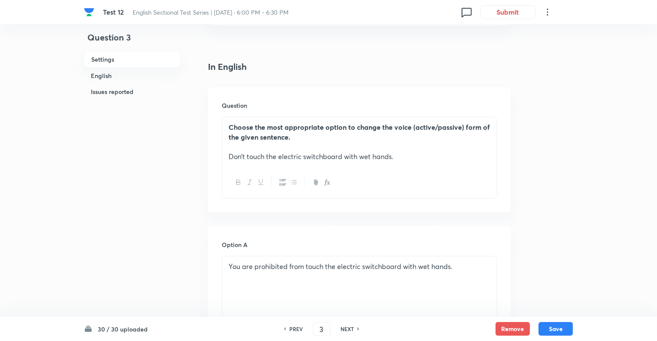
scroll to position [190, 0]
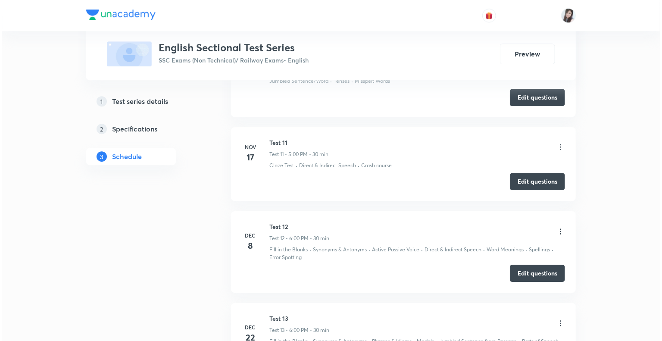
scroll to position [1272, 0]
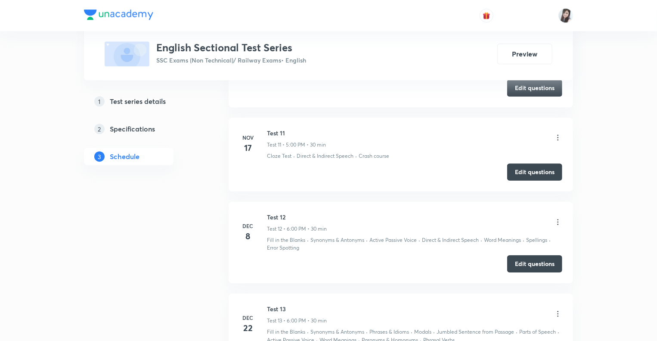
click at [558, 219] on icon at bounding box center [558, 222] width 1 height 6
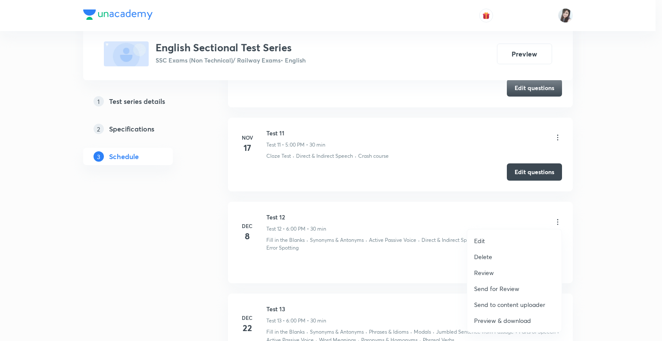
click at [487, 320] on p "Preview & download" at bounding box center [502, 320] width 57 height 9
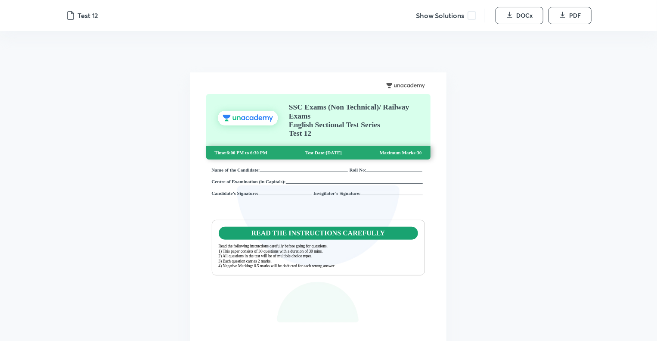
click at [473, 15] on span at bounding box center [472, 15] width 9 height 9
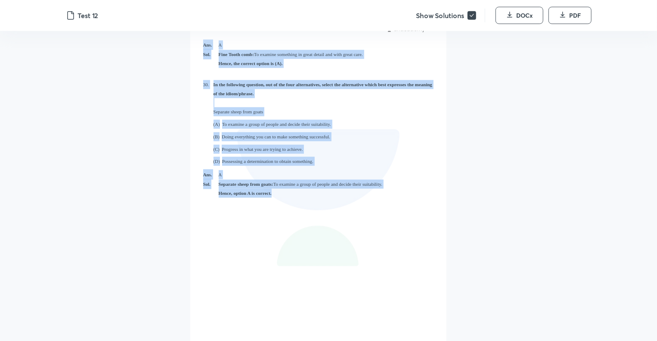
scroll to position [7214, 0]
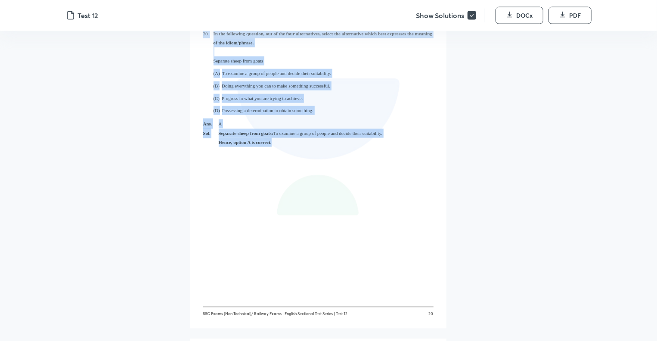
drag, startPoint x: 262, startPoint y: 92, endPoint x: 307, endPoint y: 186, distance: 104.0
copy div "LORE – I : Dolorsi Ametcons ADIPISC-E 8. Seddoe tem inci utlaboreetd magnaa en …"
